Goal: Task Accomplishment & Management: Use online tool/utility

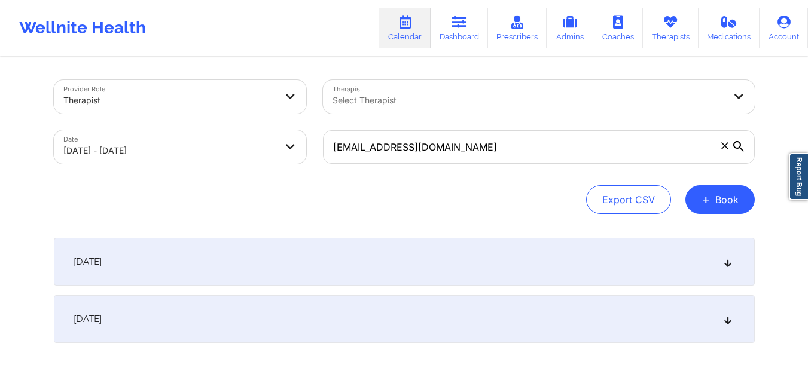
type input "Dandelionadeline@gmail.com"
click at [398, 274] on div "September 30, 2025" at bounding box center [404, 262] width 701 height 48
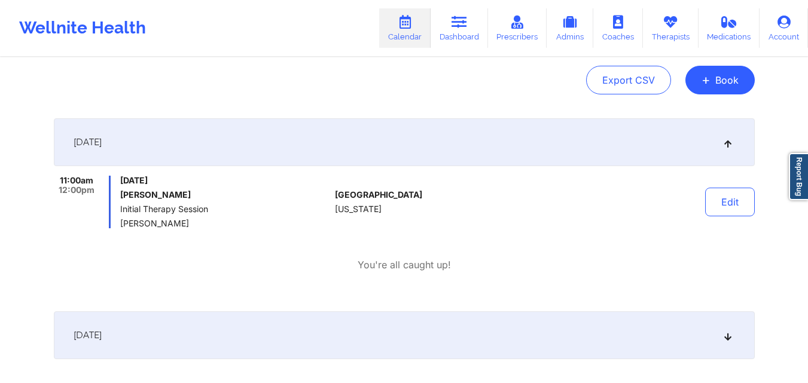
scroll to position [179, 0]
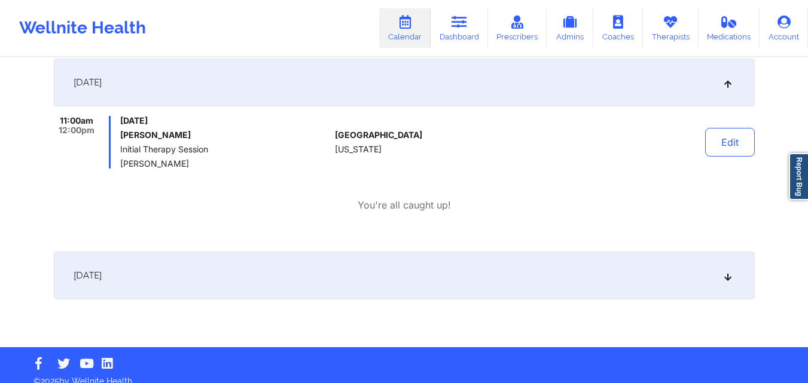
click at [306, 274] on div "October 1, 2025" at bounding box center [404, 276] width 701 height 48
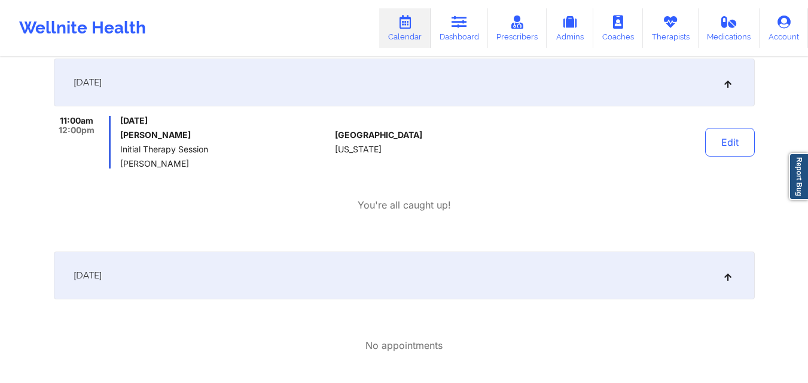
click at [306, 274] on div "October 1, 2025" at bounding box center [404, 276] width 701 height 48
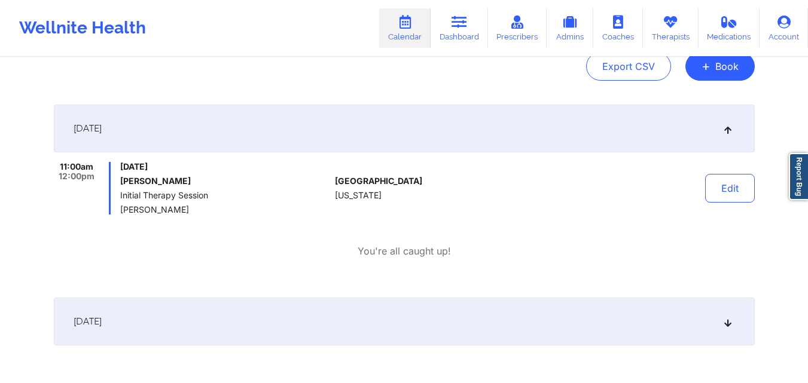
scroll to position [120, 0]
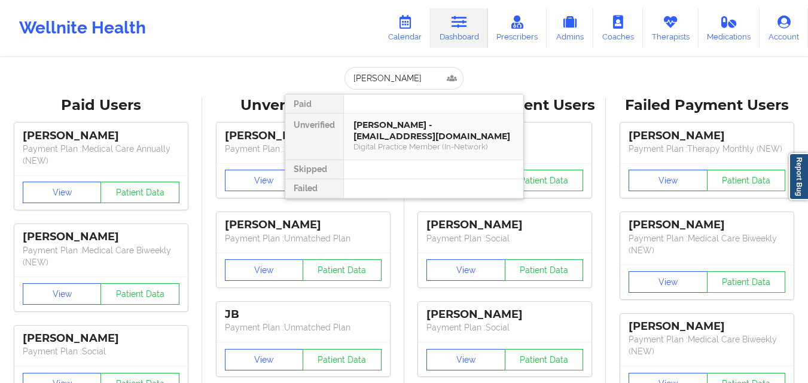
click at [394, 144] on div "Digital Practice Member (In-Network)" at bounding box center [433, 147] width 160 height 10
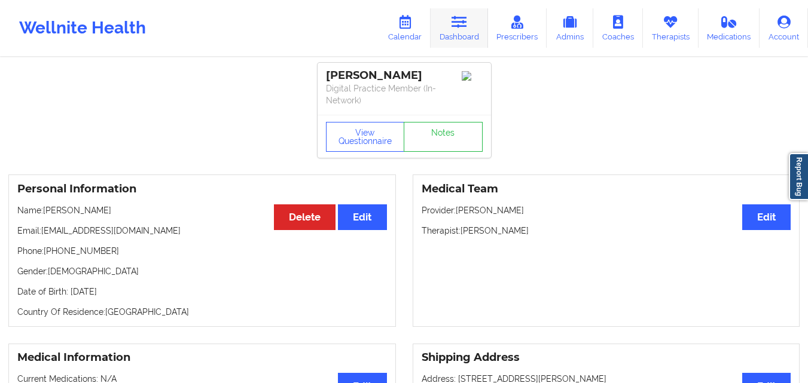
click at [442, 33] on link "Dashboard" at bounding box center [458, 27] width 57 height 39
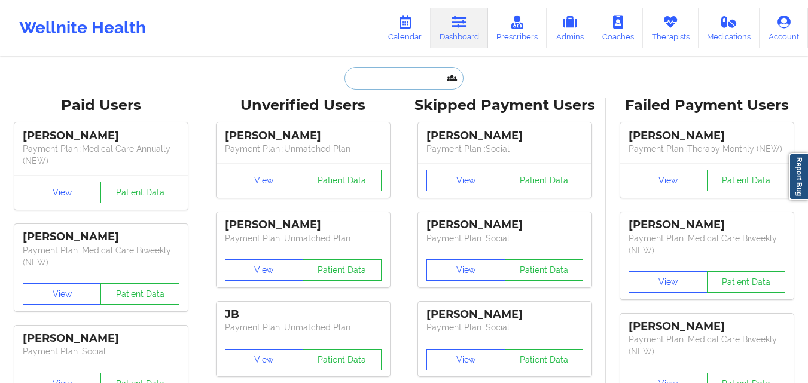
click at [410, 78] on input "text" at bounding box center [403, 78] width 118 height 23
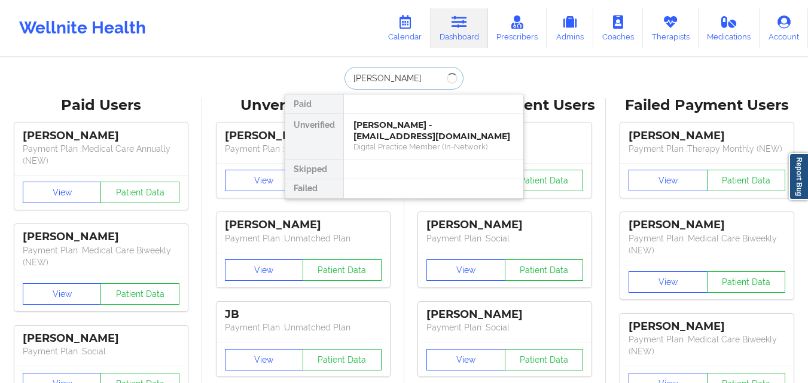
type input "[PERSON_NAME]"
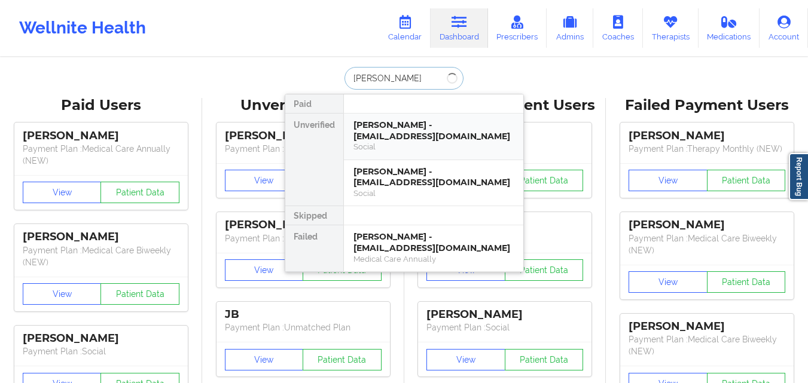
click at [440, 130] on div "Mary A Roche - goldleafframing@hotmail.com" at bounding box center [433, 131] width 160 height 22
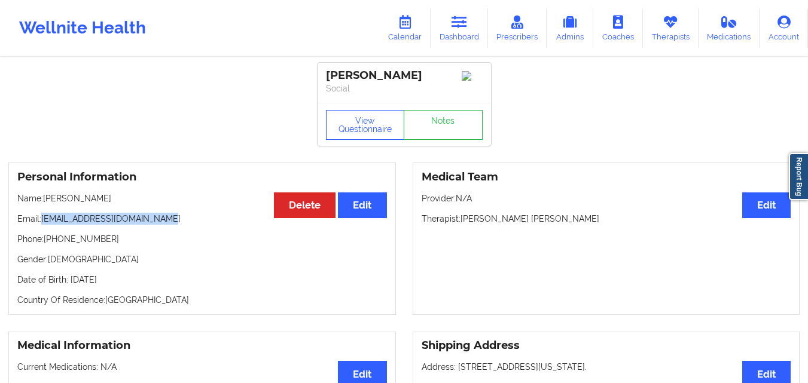
drag, startPoint x: 44, startPoint y: 224, endPoint x: 178, endPoint y: 224, distance: 133.9
click at [178, 224] on p "Email: goldleafframing@hotmail.com" at bounding box center [202, 219] width 370 height 12
copy p "goldleafframing@hotmail.com"
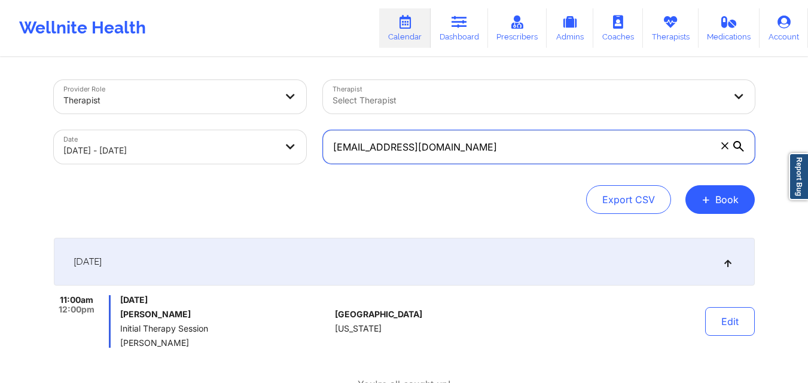
click at [492, 152] on input "[EMAIL_ADDRESS][DOMAIN_NAME]" at bounding box center [539, 146] width 432 height 33
paste input "goldleafframing@hot"
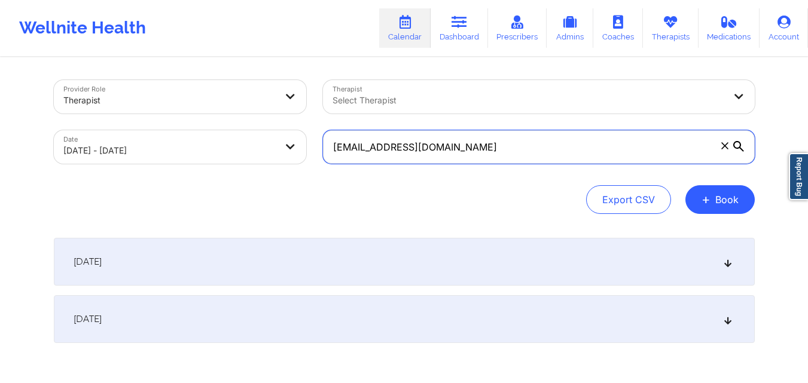
type input "[EMAIL_ADDRESS][DOMAIN_NAME]"
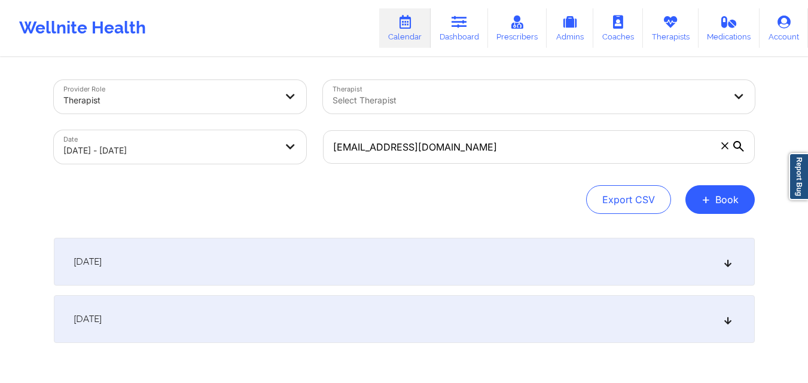
click at [293, 267] on div "[DATE]" at bounding box center [404, 262] width 701 height 48
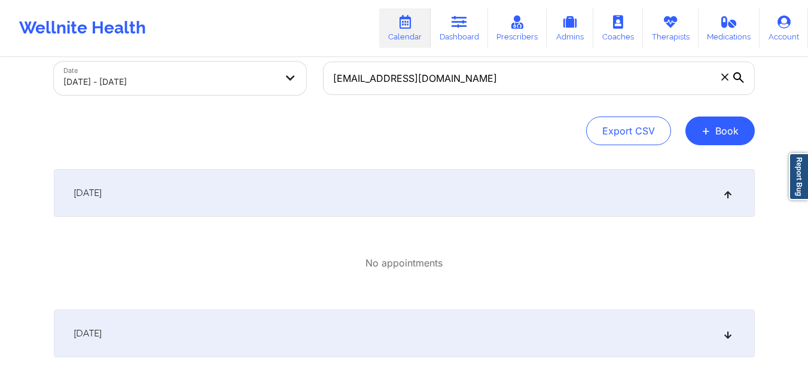
scroll to position [139, 0]
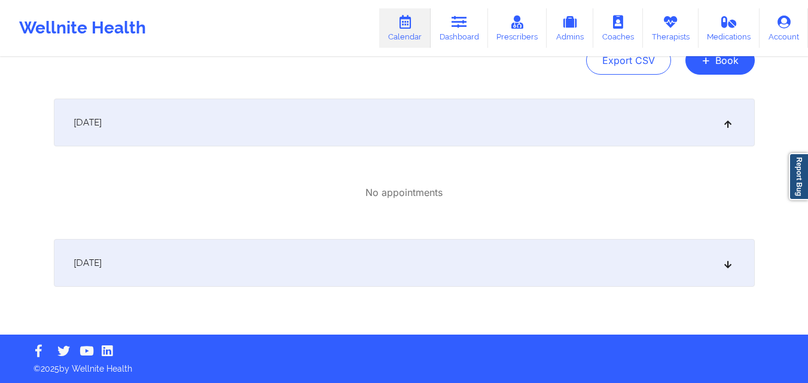
click at [379, 268] on div "[DATE]" at bounding box center [404, 263] width 701 height 48
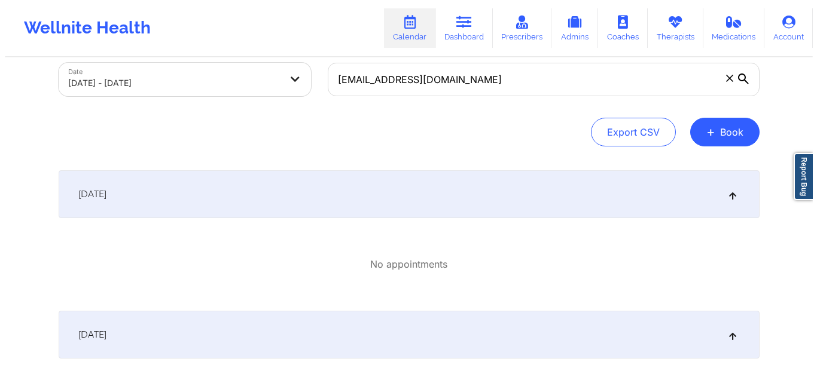
scroll to position [0, 0]
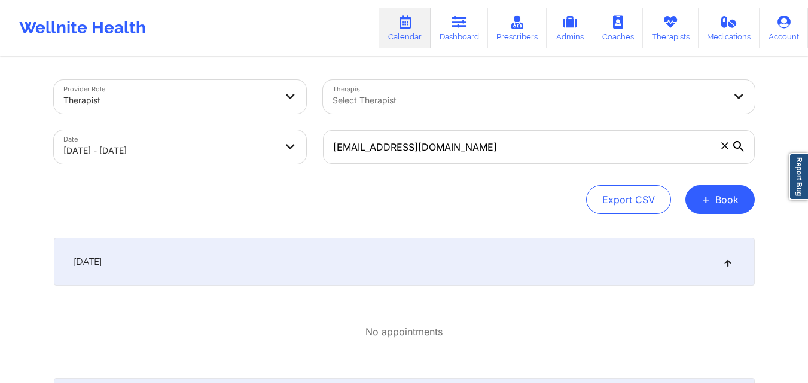
select select "2025-8"
select select "2025-9"
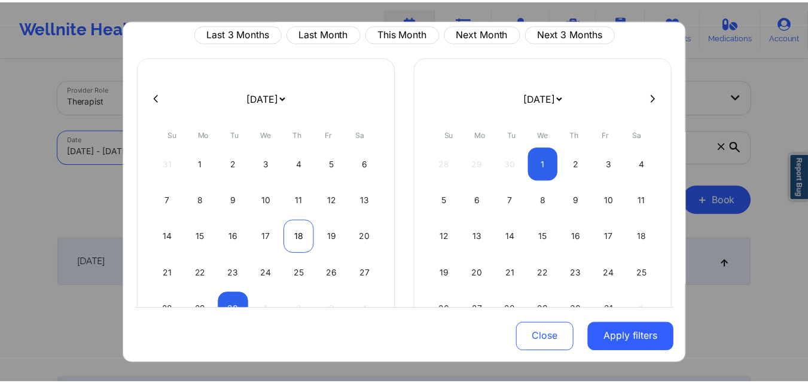
scroll to position [99, 0]
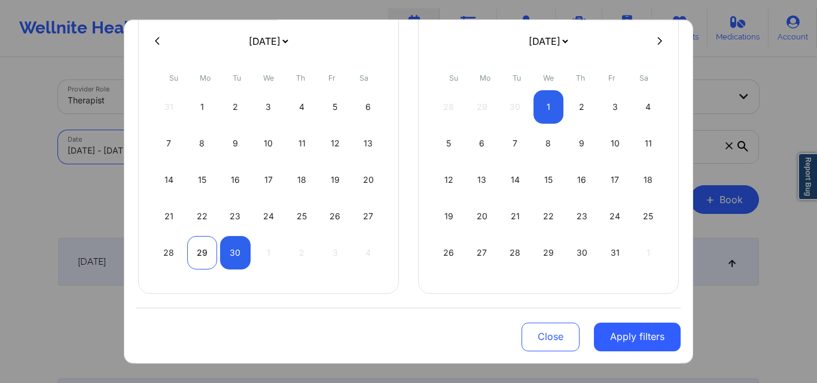
click at [193, 253] on div "29" at bounding box center [202, 252] width 30 height 33
select select "2025-8"
select select "2025-9"
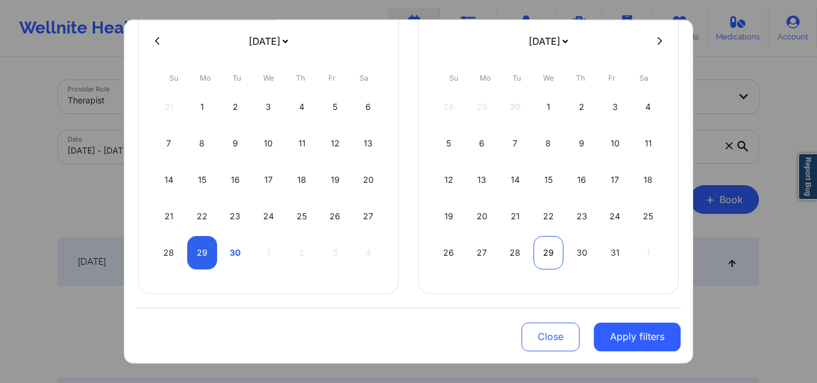
select select "2025-8"
select select "2025-9"
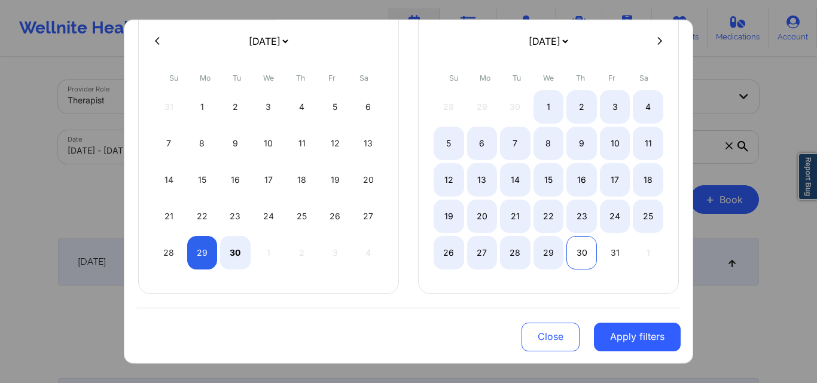
select select "2025-8"
select select "2025-9"
select select "2025-8"
select select "2025-9"
select select "2025-8"
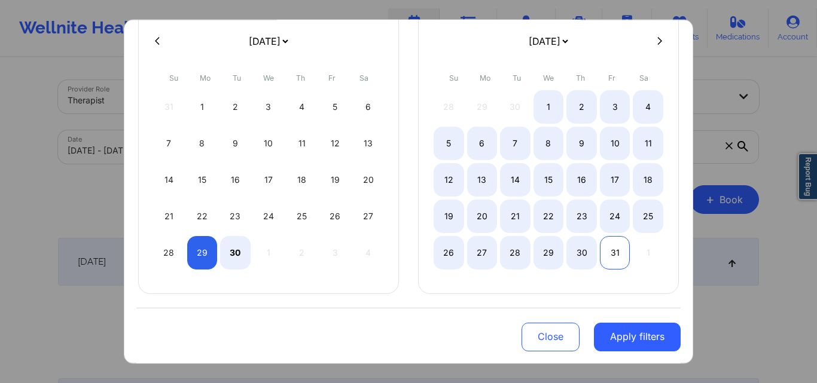
select select "2025-9"
click at [613, 251] on div "31" at bounding box center [615, 252] width 30 height 33
select select "2025-8"
select select "2025-9"
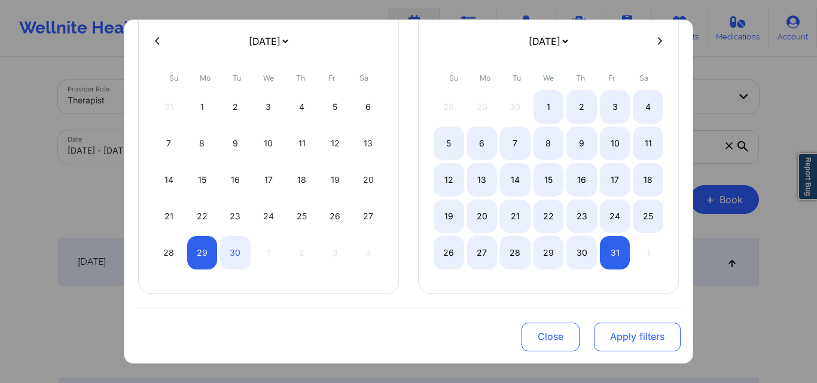
click at [626, 346] on button "Apply filters" at bounding box center [637, 337] width 87 height 29
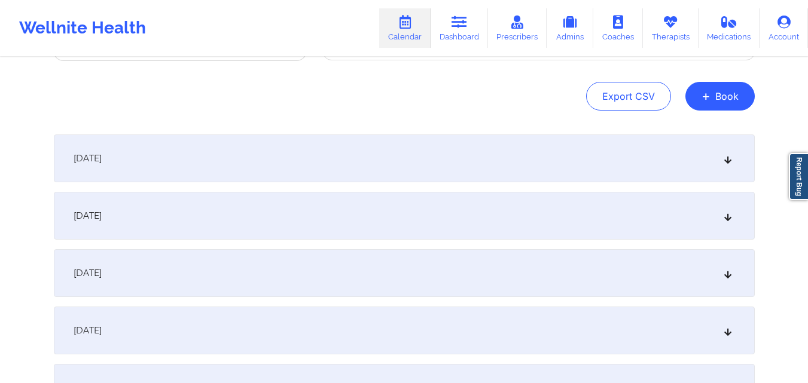
scroll to position [120, 0]
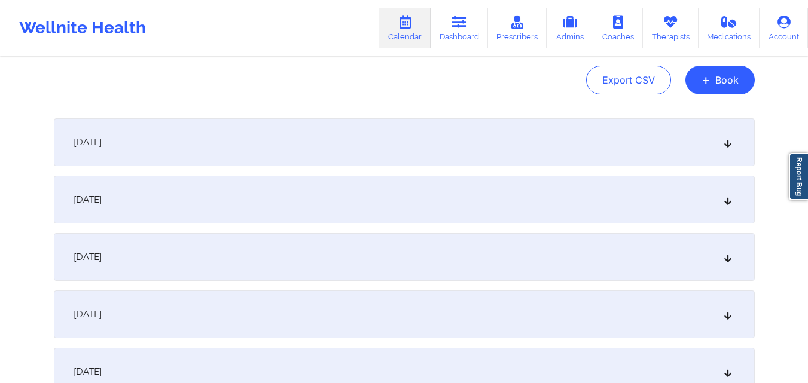
click at [496, 149] on div "[DATE]" at bounding box center [404, 142] width 701 height 48
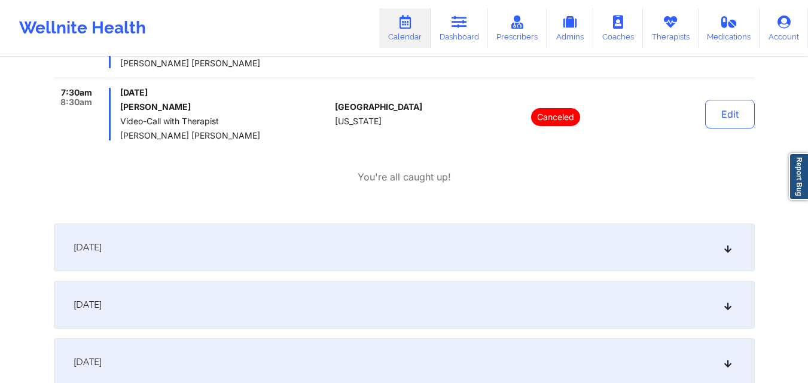
scroll to position [299, 0]
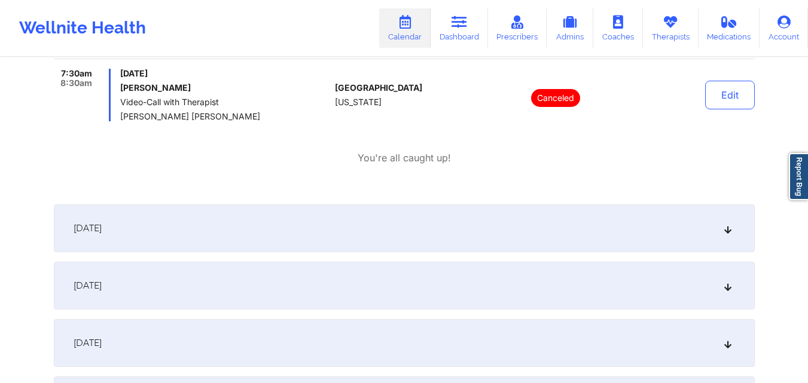
click at [472, 225] on div "[DATE]" at bounding box center [404, 228] width 701 height 48
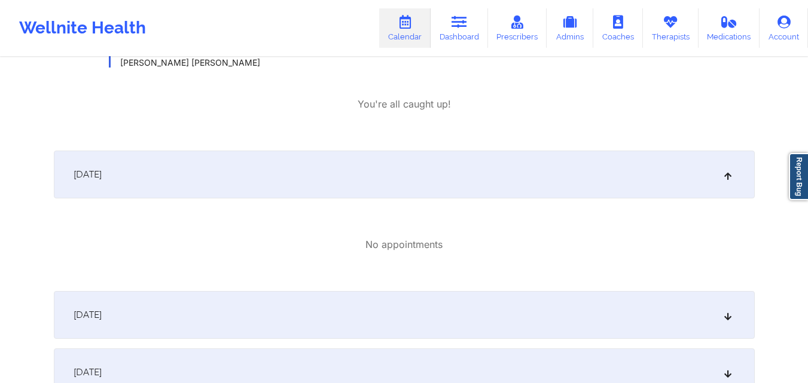
scroll to position [419, 0]
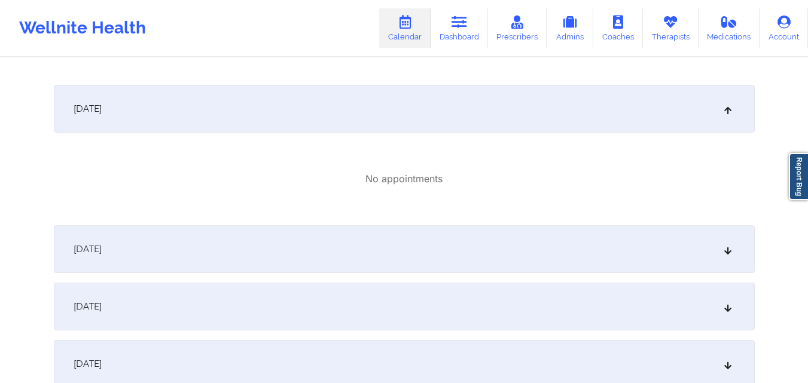
click at [441, 267] on div "[DATE]" at bounding box center [404, 249] width 701 height 48
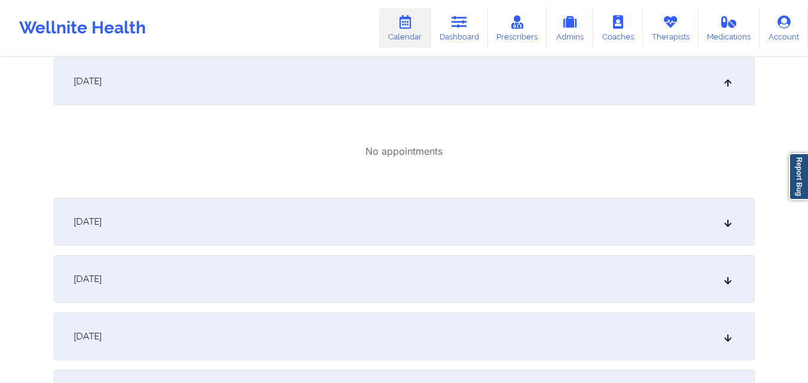
scroll to position [658, 0]
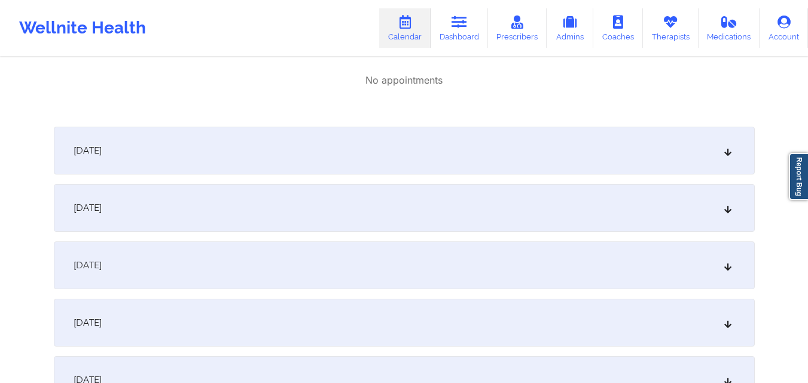
click at [439, 152] on div "[DATE]" at bounding box center [404, 151] width 701 height 48
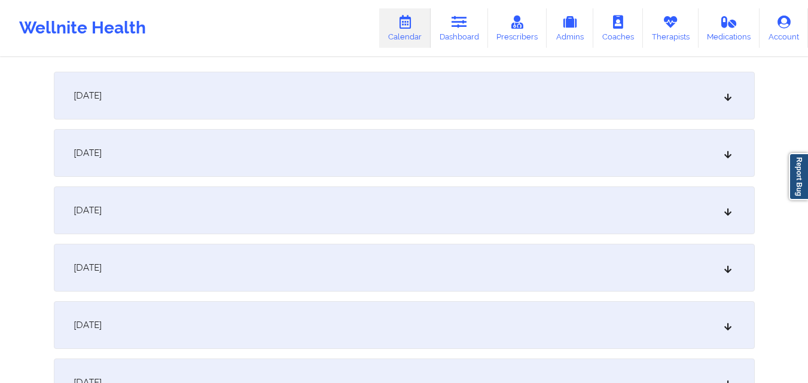
scroll to position [837, 0]
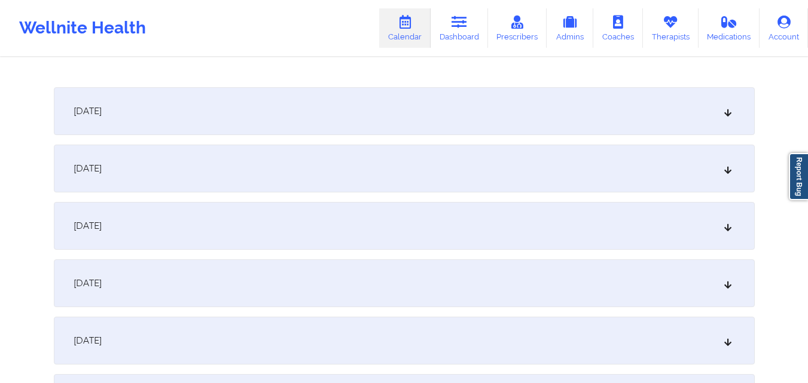
click at [441, 121] on div "[DATE]" at bounding box center [404, 111] width 701 height 48
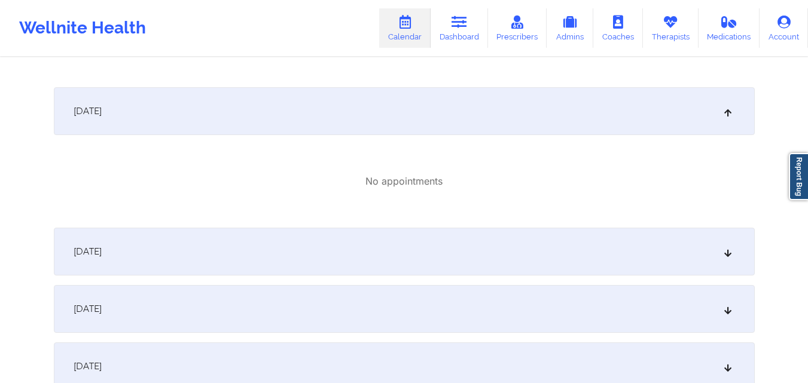
click at [445, 240] on div "[DATE]" at bounding box center [404, 252] width 701 height 48
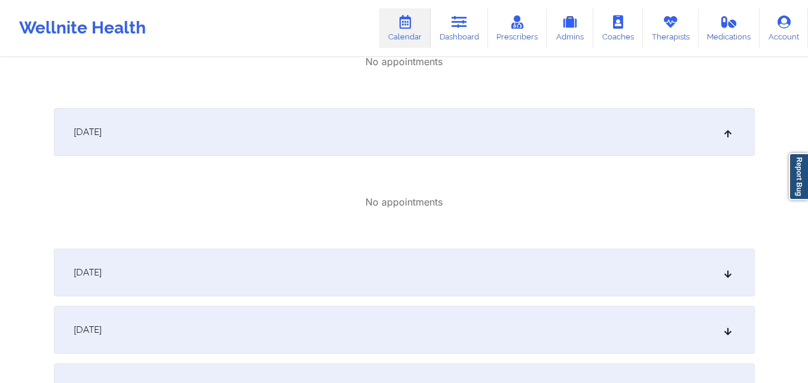
click at [463, 289] on div "[DATE]" at bounding box center [404, 273] width 701 height 48
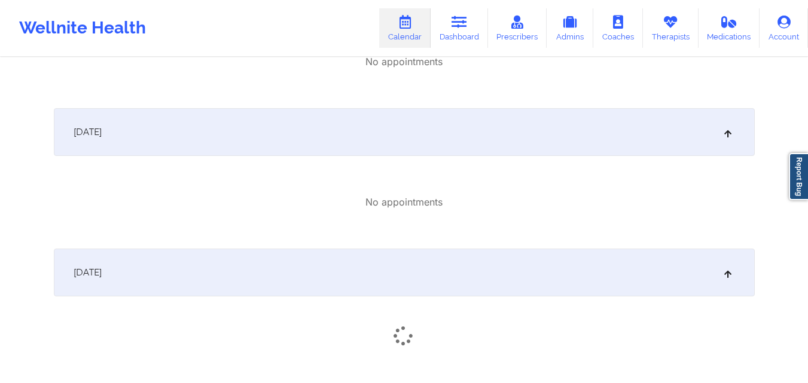
scroll to position [1136, 0]
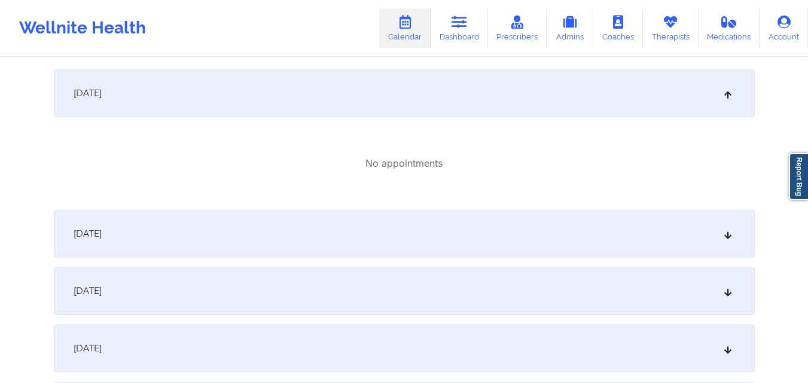
click at [461, 238] on div "[DATE]" at bounding box center [404, 234] width 701 height 48
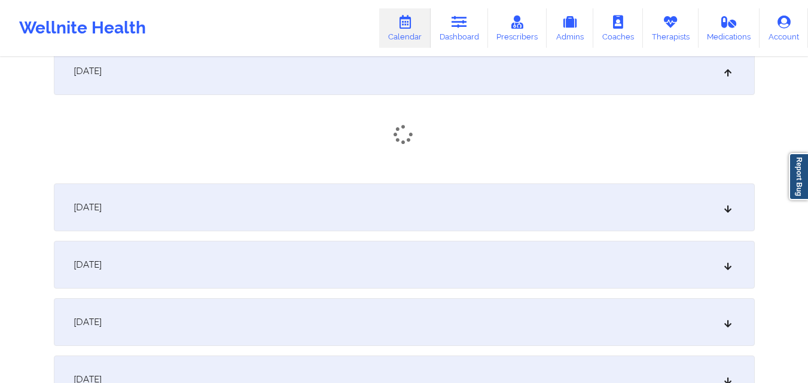
scroll to position [1315, 0]
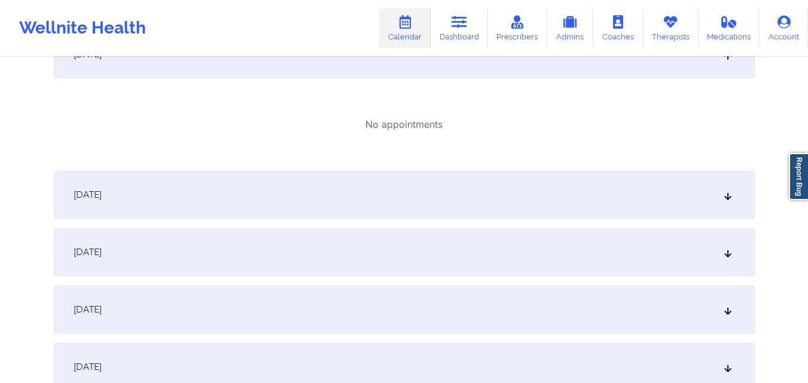
click at [450, 185] on div "[DATE]" at bounding box center [404, 195] width 701 height 48
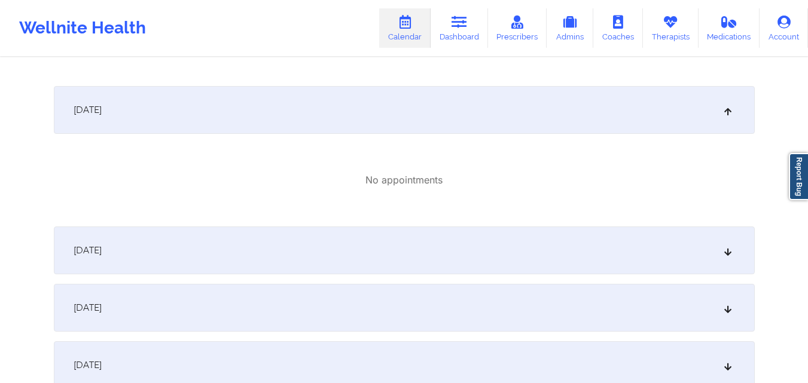
scroll to position [1495, 0]
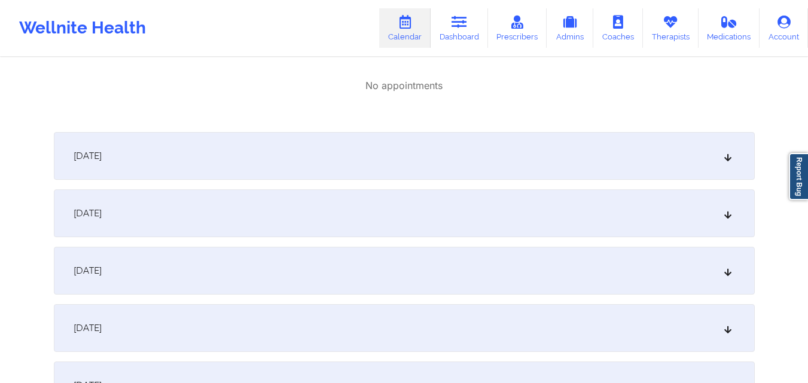
click at [441, 136] on div "[DATE]" at bounding box center [404, 156] width 701 height 48
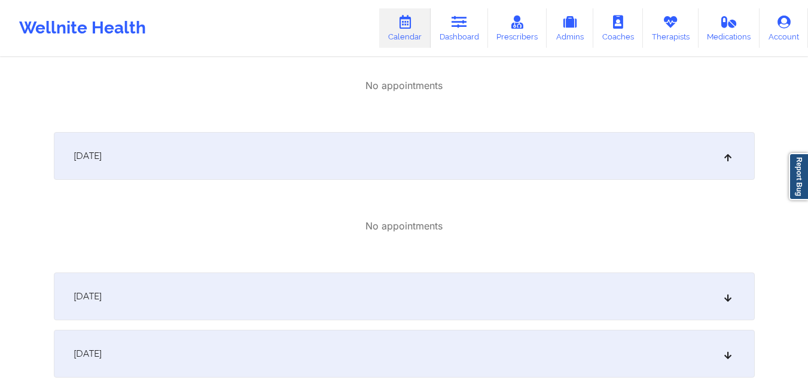
click at [444, 284] on div "[DATE]" at bounding box center [404, 297] width 701 height 48
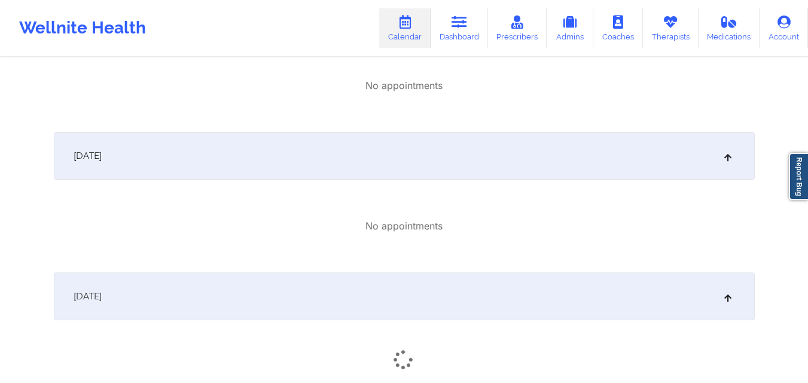
scroll to position [1734, 0]
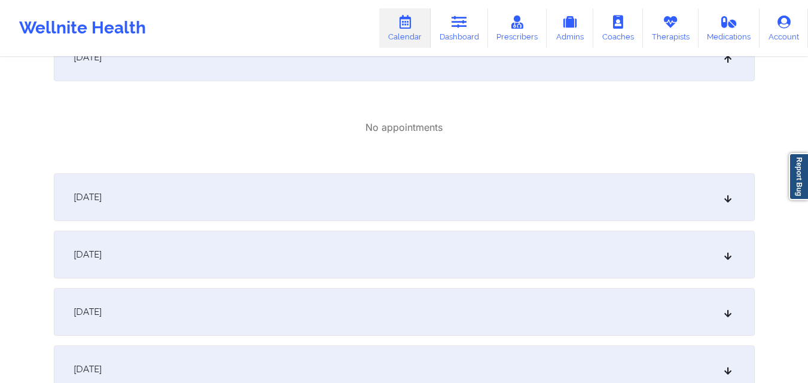
click at [461, 188] on div "[DATE]" at bounding box center [404, 197] width 701 height 48
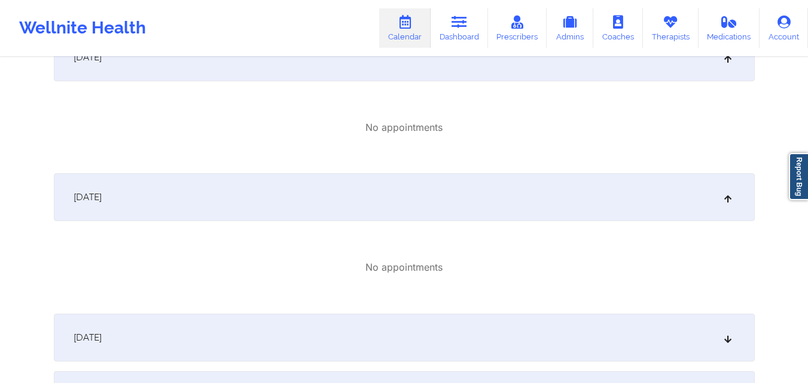
click at [454, 334] on div "[DATE]" at bounding box center [404, 338] width 701 height 48
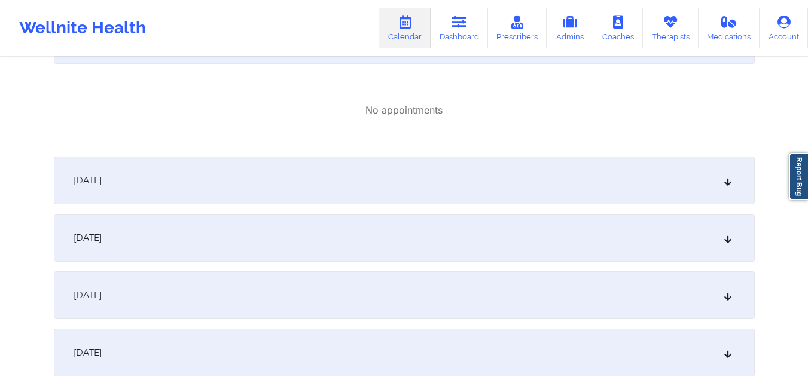
scroll to position [2033, 0]
click at [457, 192] on div "[DATE]" at bounding box center [404, 179] width 701 height 48
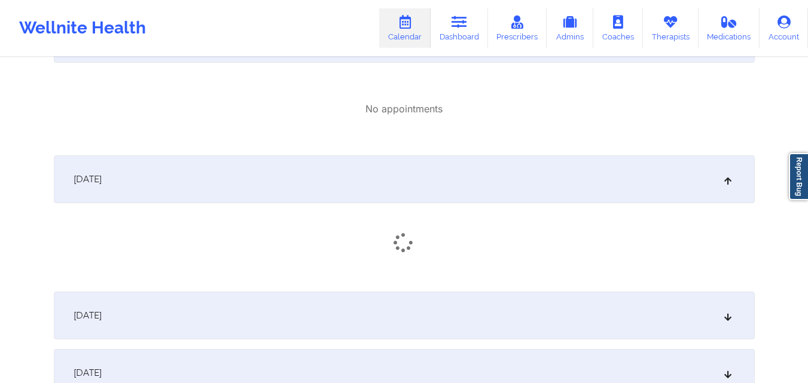
click at [446, 313] on div "[DATE]" at bounding box center [404, 316] width 701 height 48
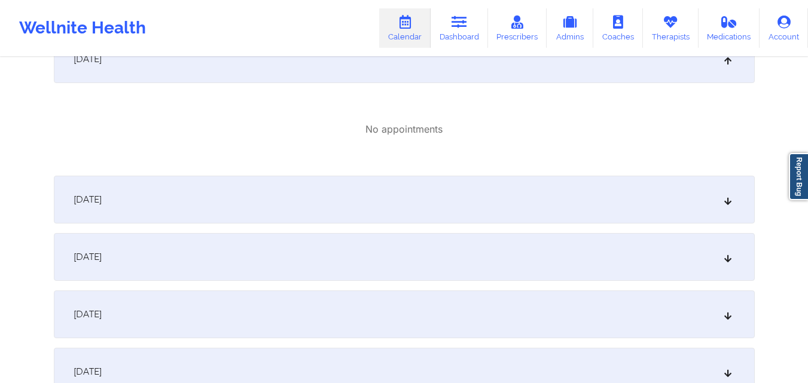
scroll to position [2332, 0]
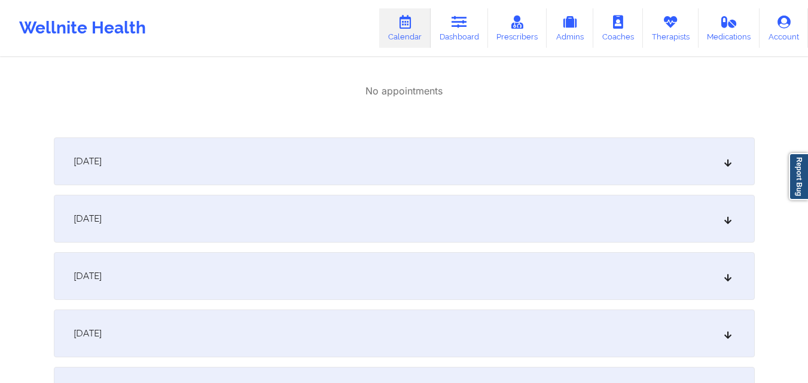
click at [439, 173] on div "[DATE]" at bounding box center [404, 162] width 701 height 48
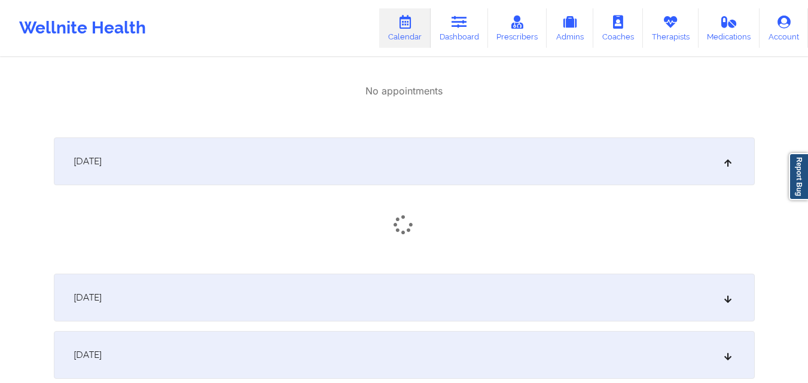
click at [447, 304] on div "[DATE]" at bounding box center [404, 298] width 701 height 48
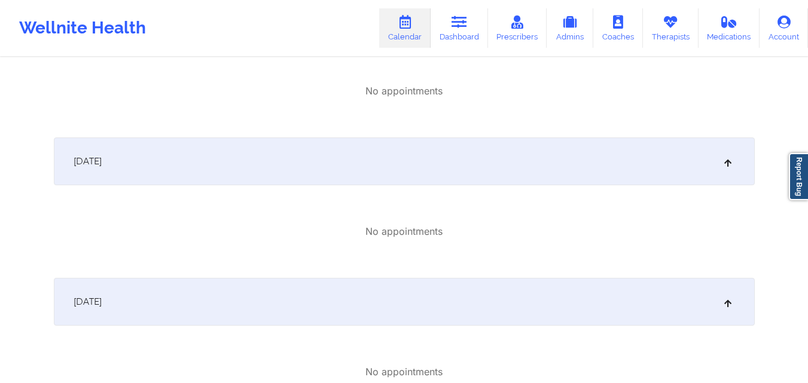
scroll to position [2631, 0]
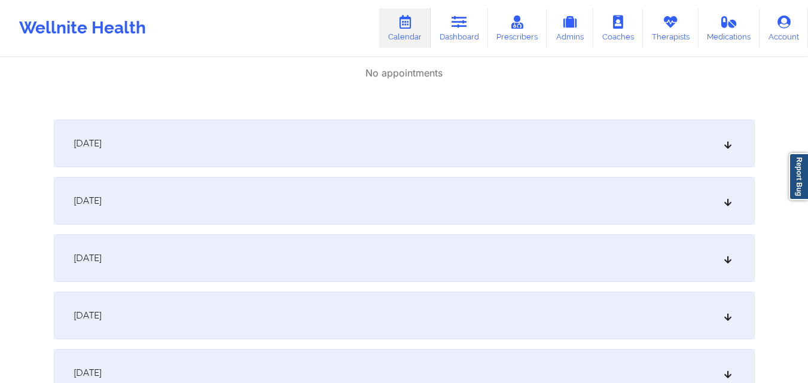
click at [456, 130] on div "[DATE]" at bounding box center [404, 144] width 701 height 48
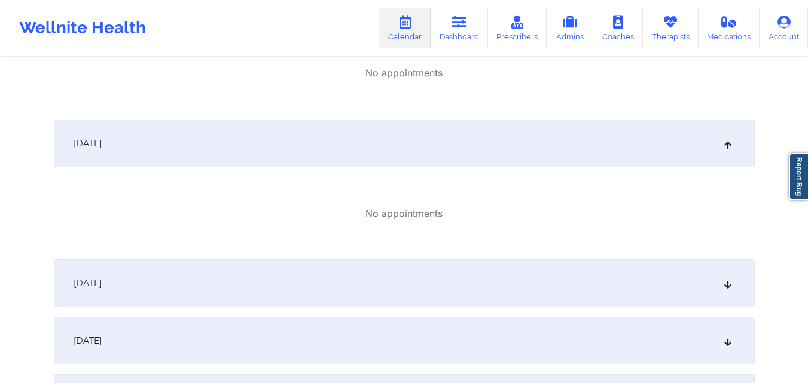
drag, startPoint x: 453, startPoint y: 274, endPoint x: 441, endPoint y: 298, distance: 26.7
click at [453, 275] on div "[DATE]" at bounding box center [404, 283] width 701 height 48
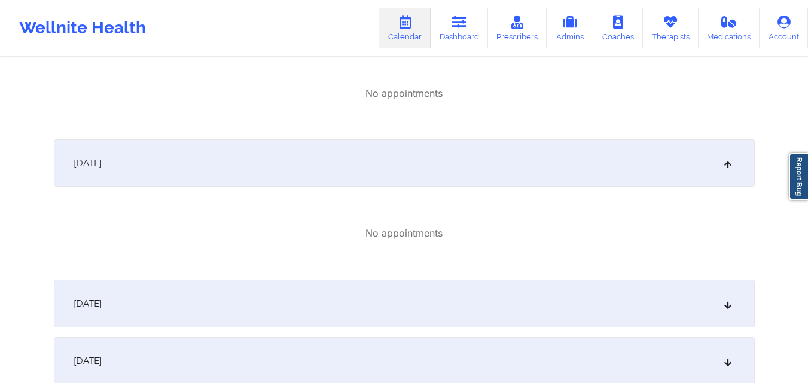
scroll to position [2930, 0]
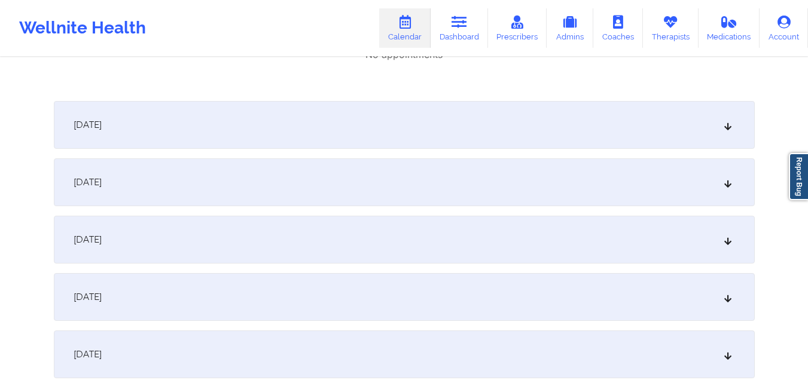
click at [451, 122] on div "[DATE]" at bounding box center [404, 125] width 701 height 48
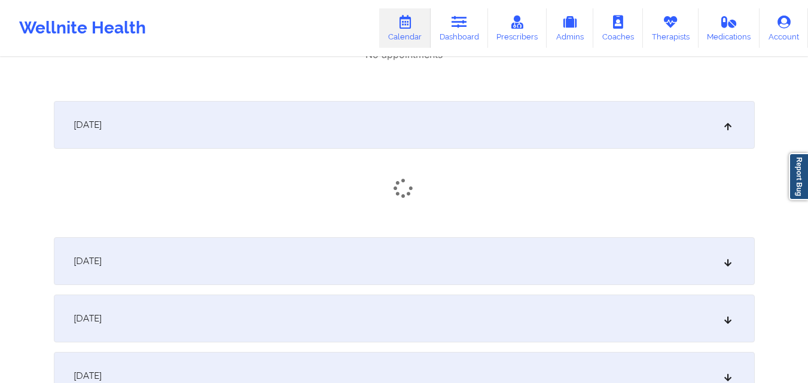
click at [440, 270] on div "[DATE]" at bounding box center [404, 261] width 701 height 48
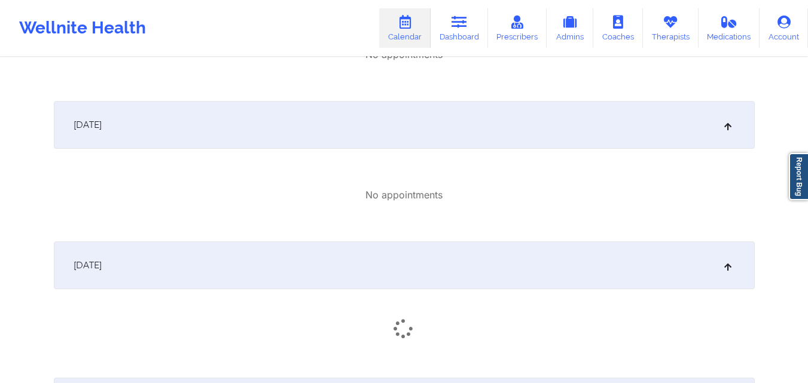
click at [433, 344] on div "[DATE]" at bounding box center [404, 305] width 701 height 127
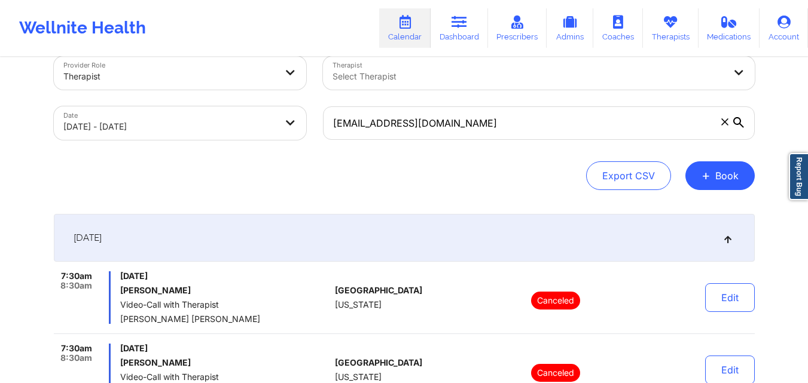
scroll to position [0, 0]
